Goal: Navigation & Orientation: Find specific page/section

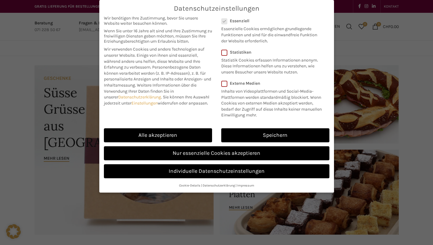
click at [176, 133] on link "Alle akzeptieren" at bounding box center [158, 136] width 108 height 14
checkbox input "true"
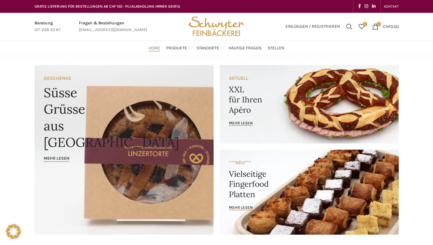
click at [180, 103] on link "Gipfeli & [PERSON_NAME]" at bounding box center [188, 111] width 51 height 16
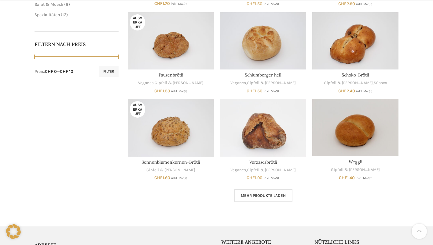
scroll to position [291, 0]
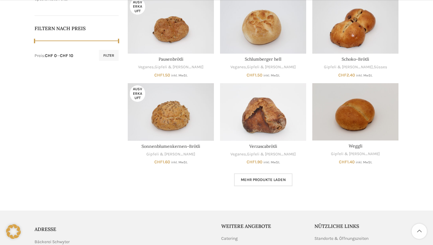
click at [267, 181] on span "Mehr Produkte laden" at bounding box center [263, 180] width 45 height 5
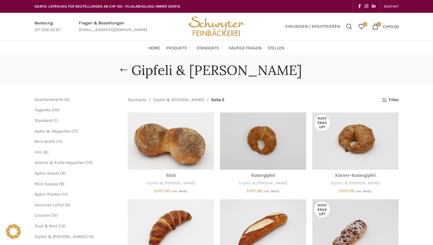
click at [165, 139] on link "Fladen" at bounding box center [188, 144] width 51 height 10
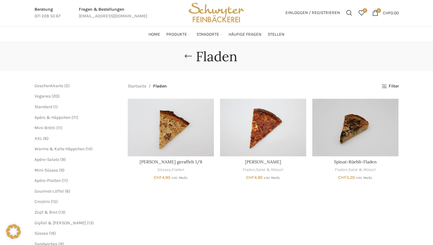
scroll to position [14, 0]
click at [173, 136] on link "Zopf & Brot" at bounding box center [188, 141] width 51 height 10
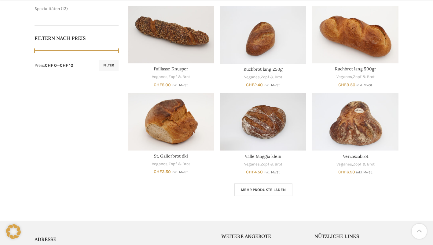
scroll to position [281, 0]
click at [286, 191] on link "Mehr Produkte laden" at bounding box center [263, 189] width 58 height 13
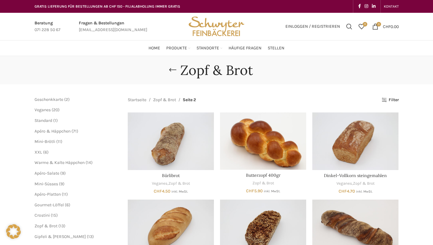
click at [183, 93] on link "Spezialitäten" at bounding box center [188, 97] width 51 height 10
